Goal: Information Seeking & Learning: Learn about a topic

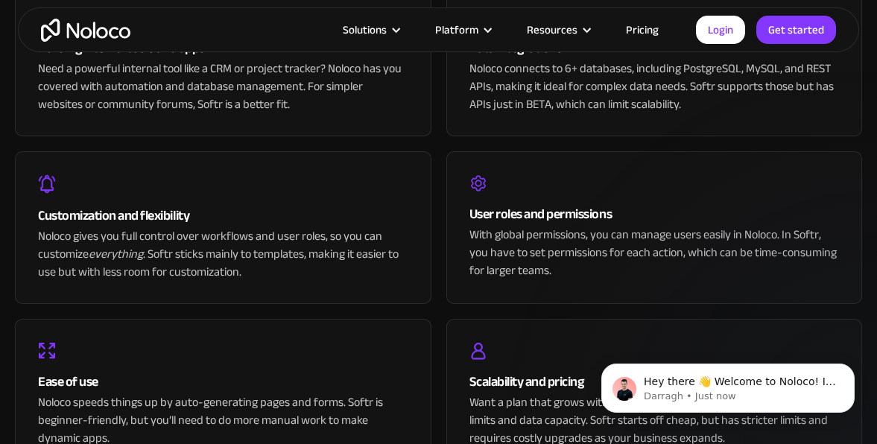
scroll to position [3090, 0]
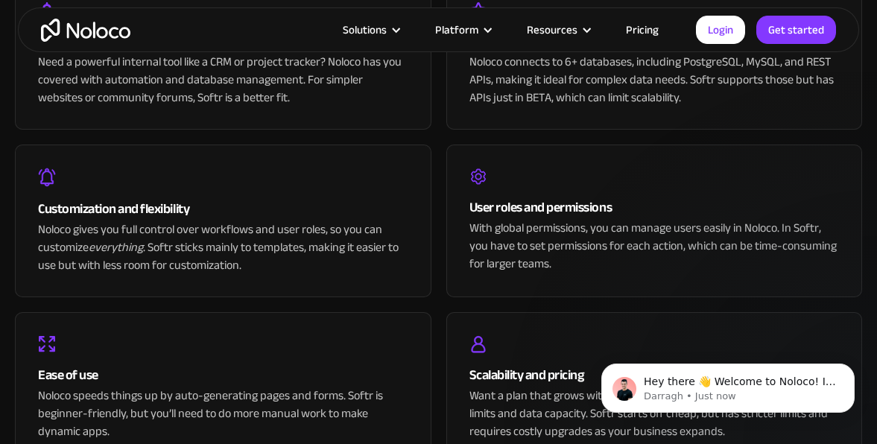
click at [652, 30] on link "Pricing" at bounding box center [642, 29] width 70 height 19
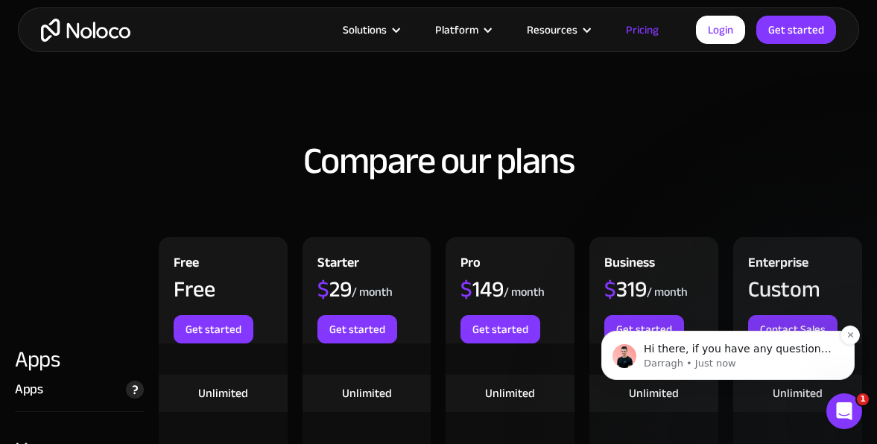
scroll to position [1496, 0]
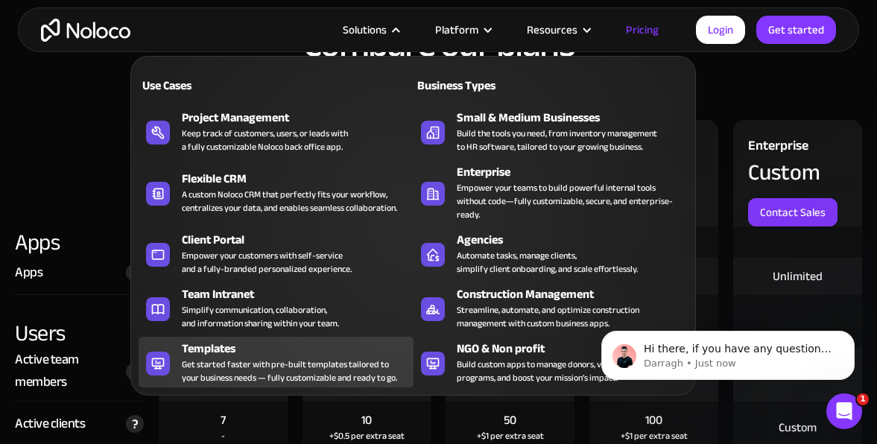
click at [227, 361] on div "Get started faster with pre-built templates tailored to your business needs — f…" at bounding box center [289, 371] width 215 height 27
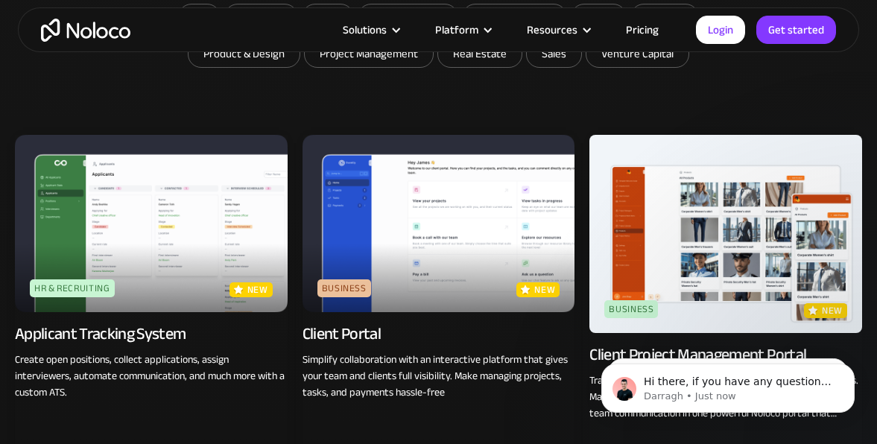
scroll to position [996, 0]
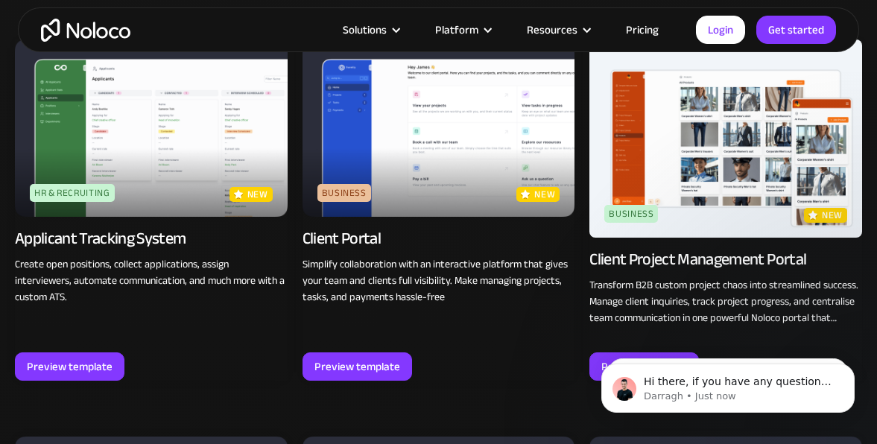
click at [379, 92] on img at bounding box center [439, 127] width 273 height 177
click at [739, 165] on img at bounding box center [725, 138] width 273 height 198
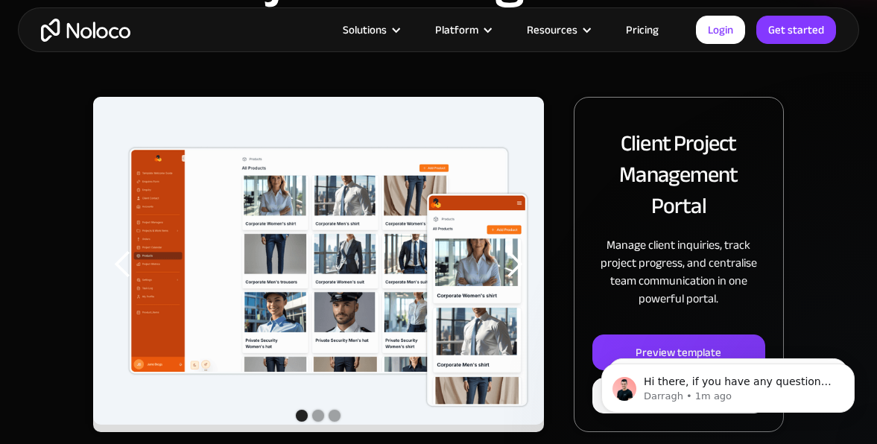
click at [317, 417] on div "Show slide 2 of 3" at bounding box center [318, 416] width 12 height 12
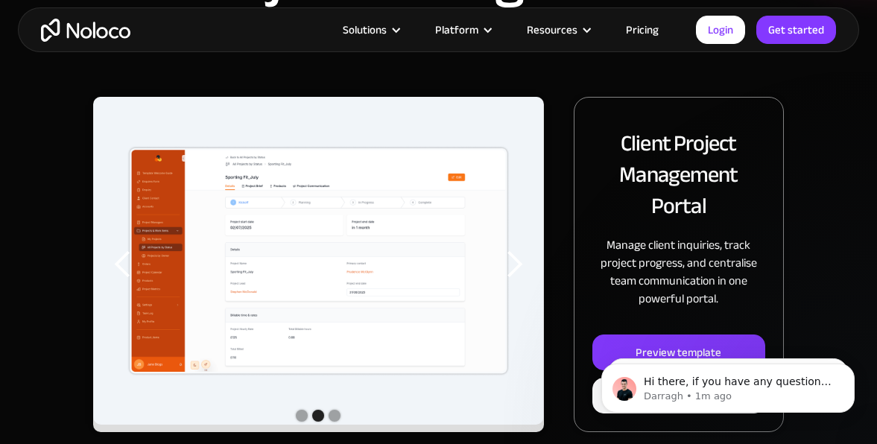
click at [332, 414] on div "Show slide 3 of 3" at bounding box center [335, 416] width 12 height 12
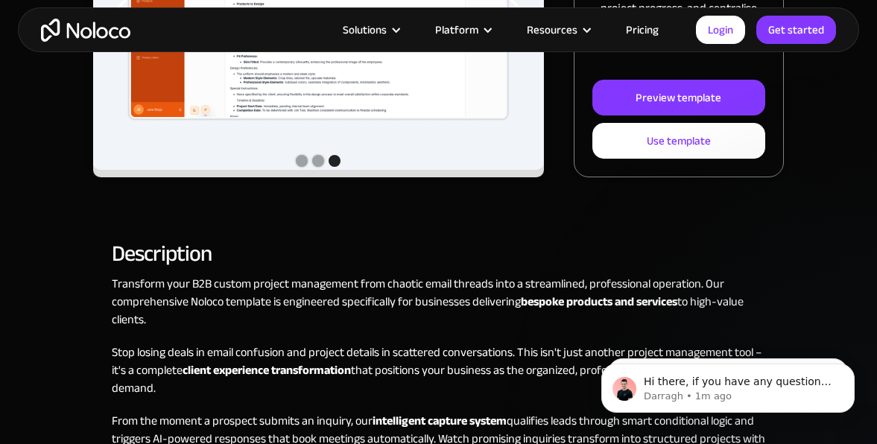
scroll to position [412, 0]
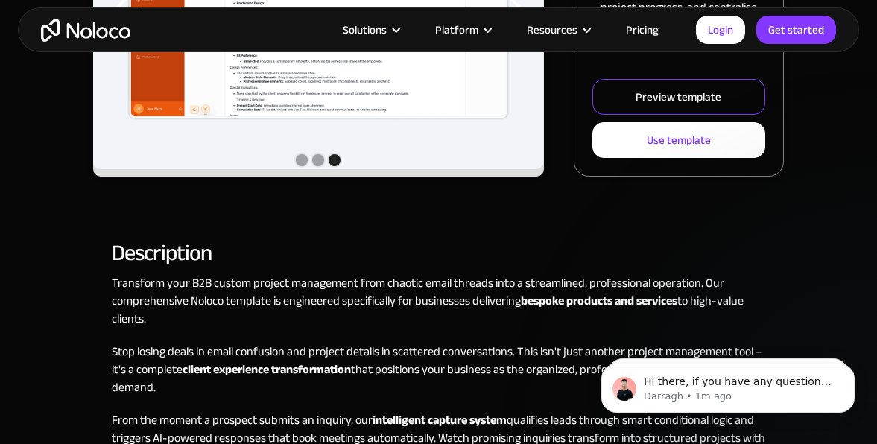
click at [676, 100] on div "Preview template" at bounding box center [679, 96] width 86 height 19
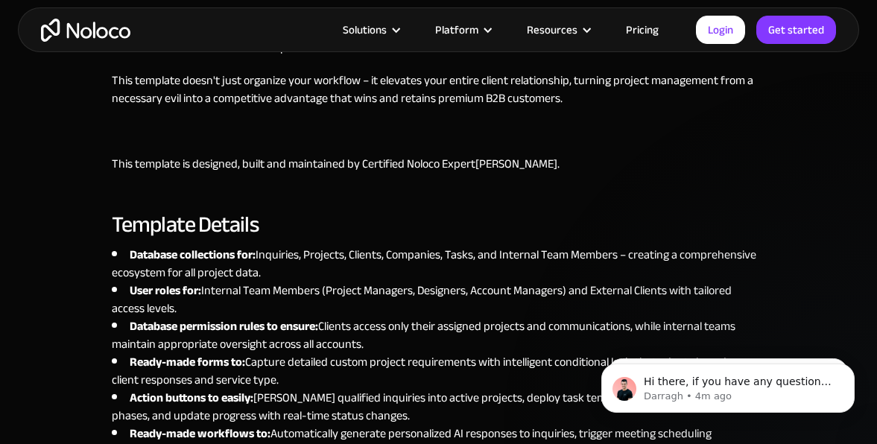
scroll to position [910, 0]
